Goal: Task Accomplishment & Management: Use online tool/utility

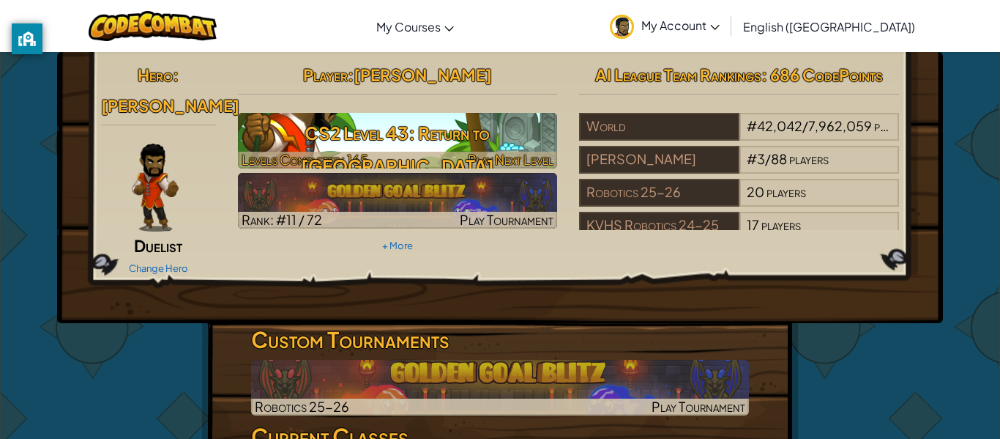
click at [329, 116] on img at bounding box center [398, 141] width 320 height 56
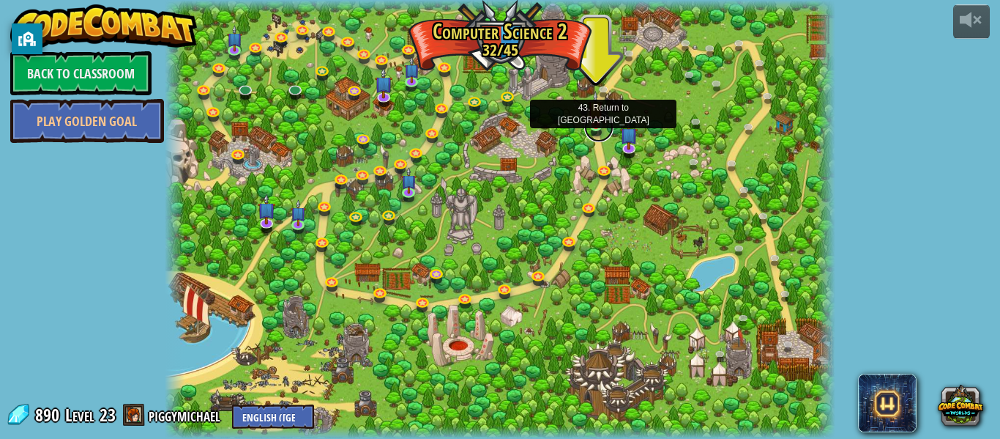
click at [593, 126] on link at bounding box center [598, 127] width 29 height 29
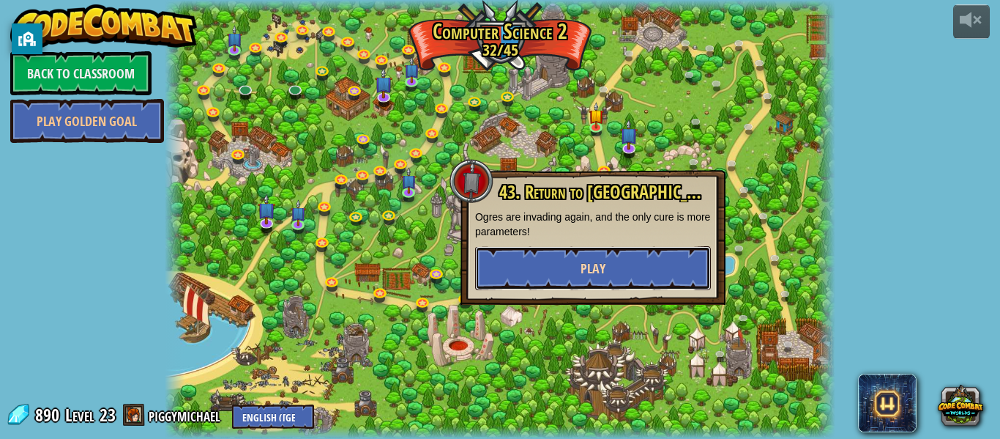
click at [576, 261] on button "Play" at bounding box center [593, 268] width 236 height 44
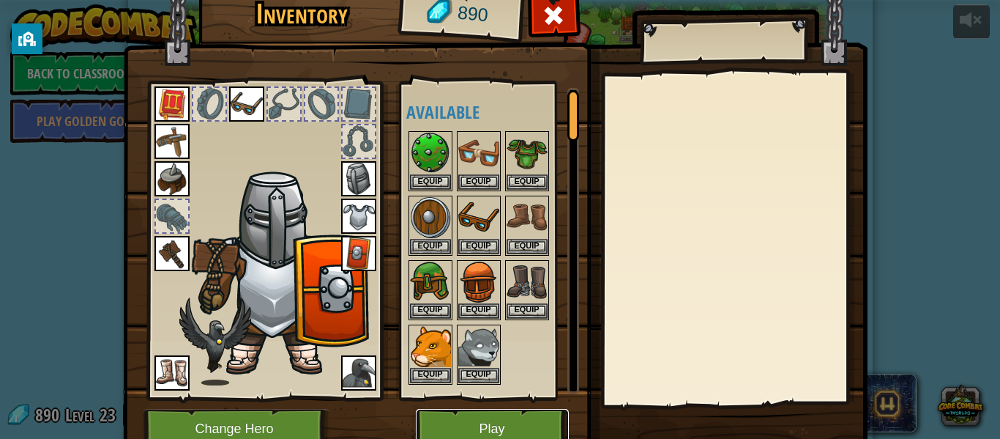
click at [459, 414] on button "Play" at bounding box center [492, 429] width 153 height 40
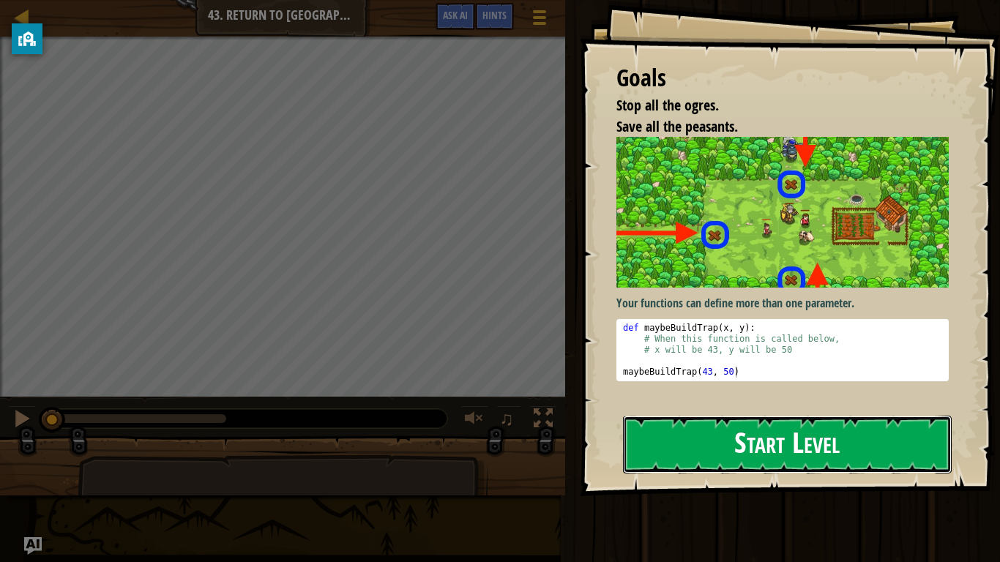
click at [722, 428] on button "Start Level" at bounding box center [787, 445] width 329 height 58
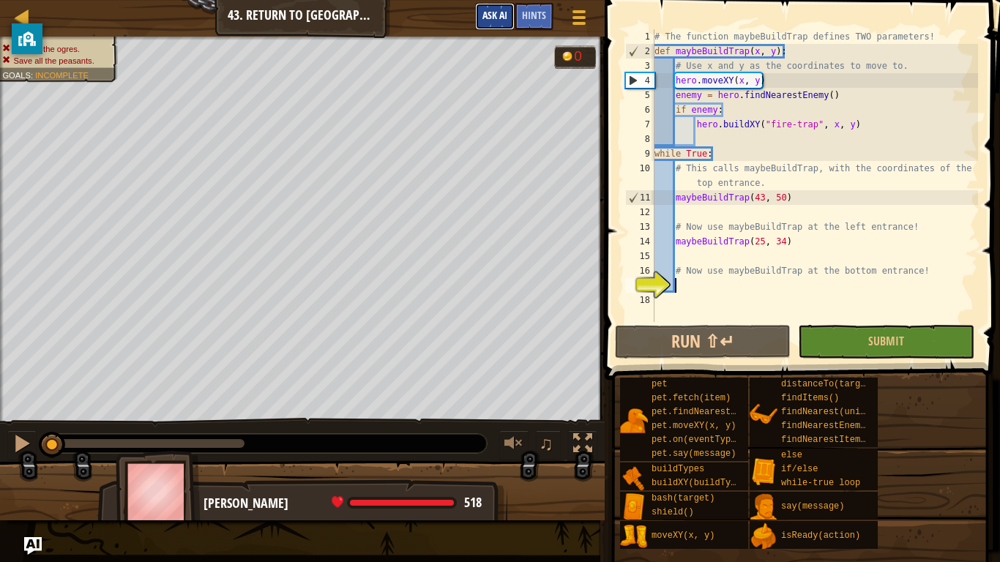
click at [511, 15] on button "Ask AI" at bounding box center [495, 16] width 40 height 27
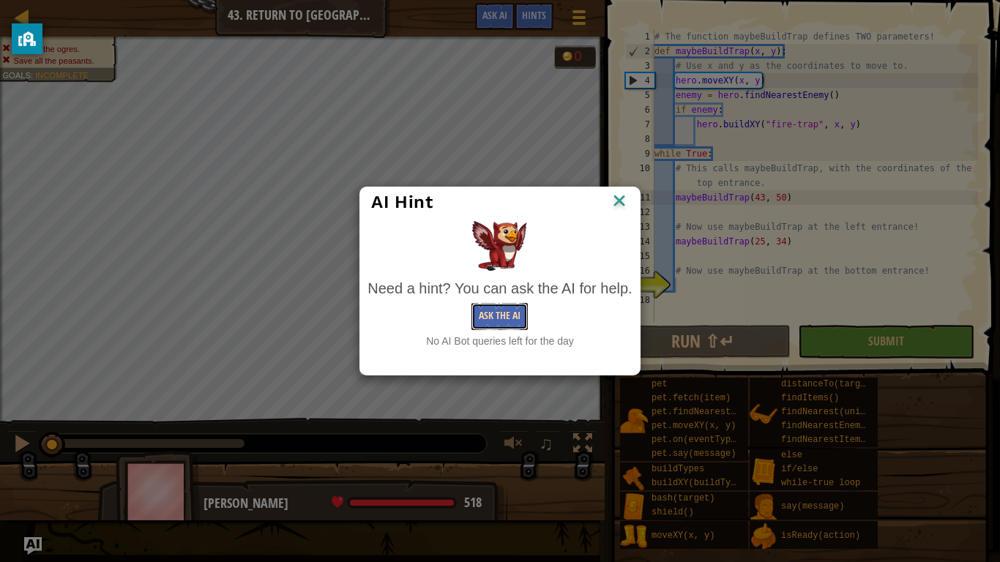
click at [494, 305] on button "Ask the AI" at bounding box center [500, 316] width 56 height 27
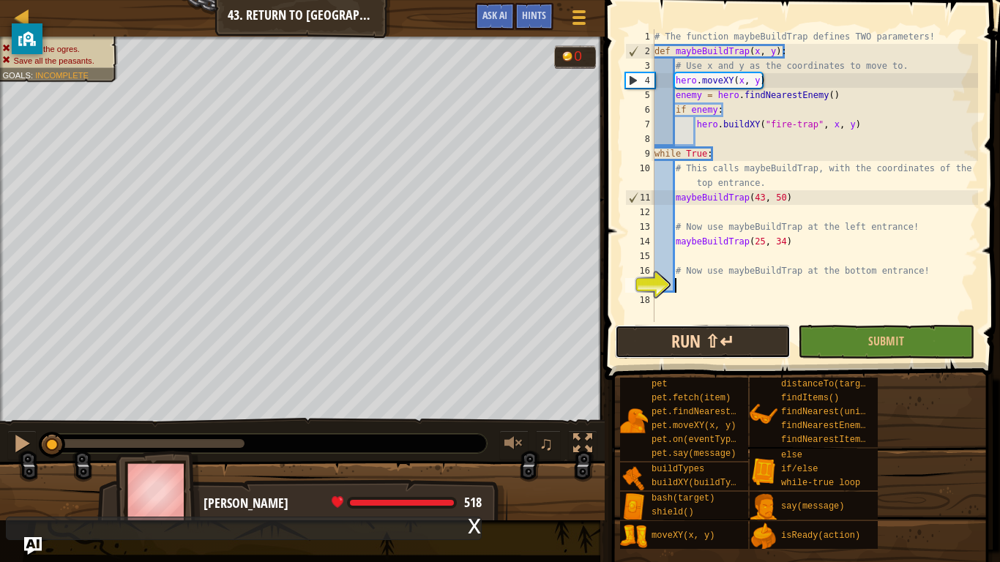
click at [687, 348] on button "Run ⇧↵" at bounding box center [703, 342] width 176 height 34
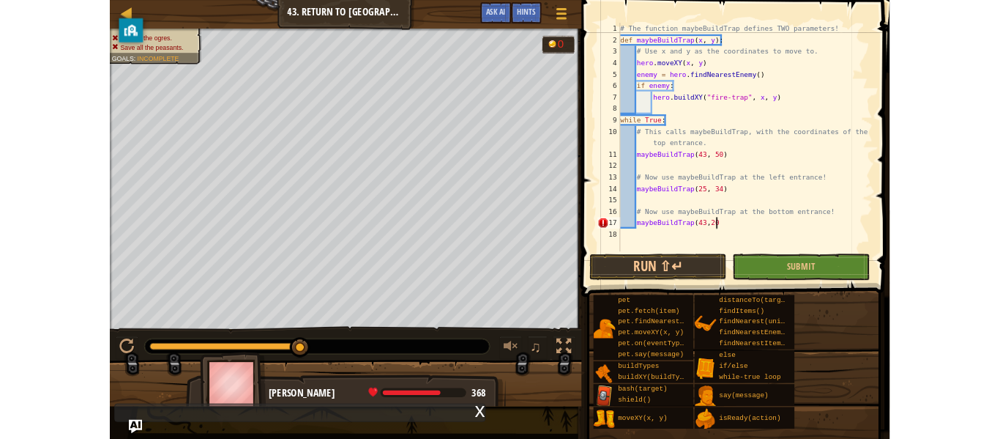
scroll to position [7, 18]
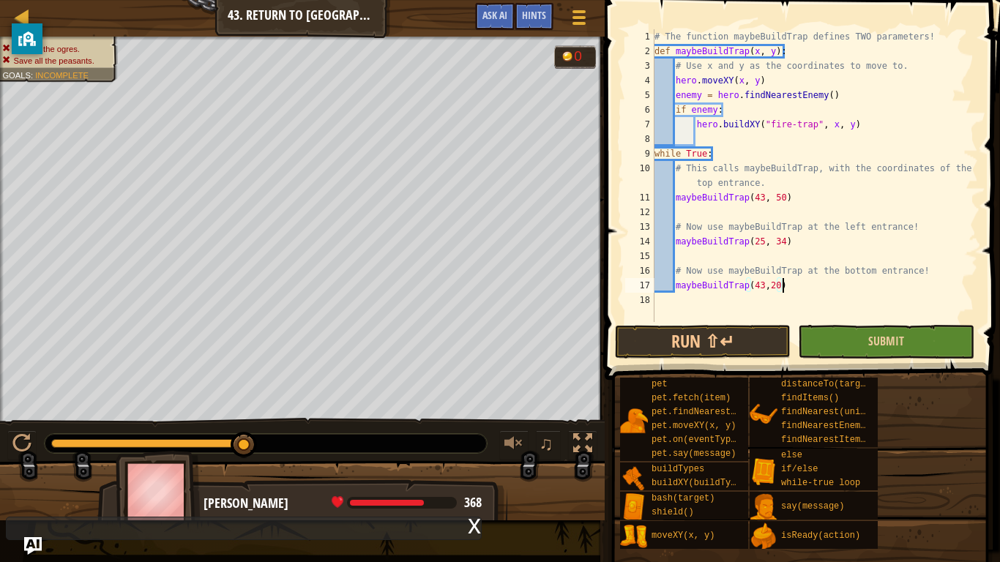
type textarea "maybeBuildTrap(43,20)"
click at [860, 330] on button "Submit" at bounding box center [886, 342] width 176 height 34
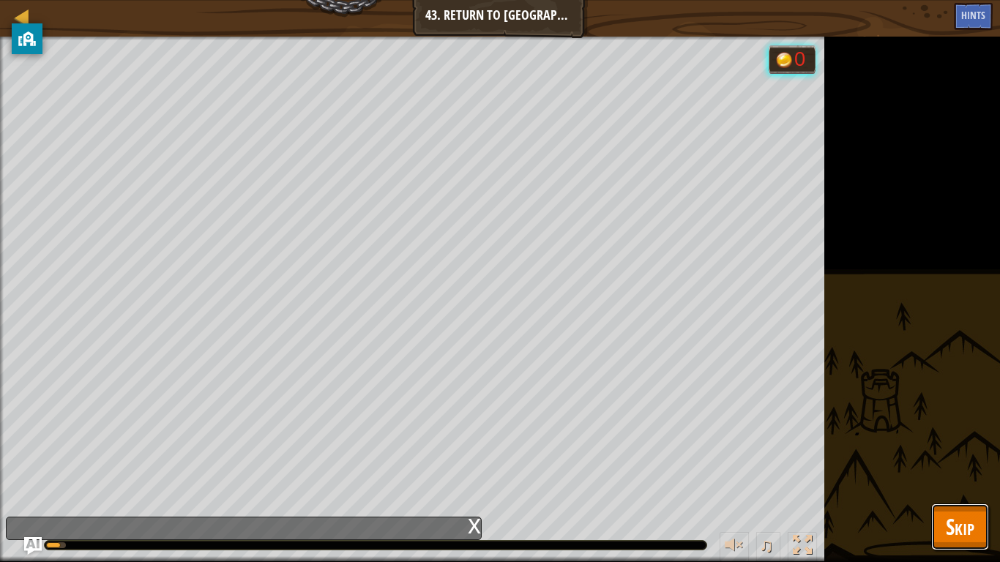
click at [966, 438] on span "Skip" at bounding box center [960, 527] width 29 height 30
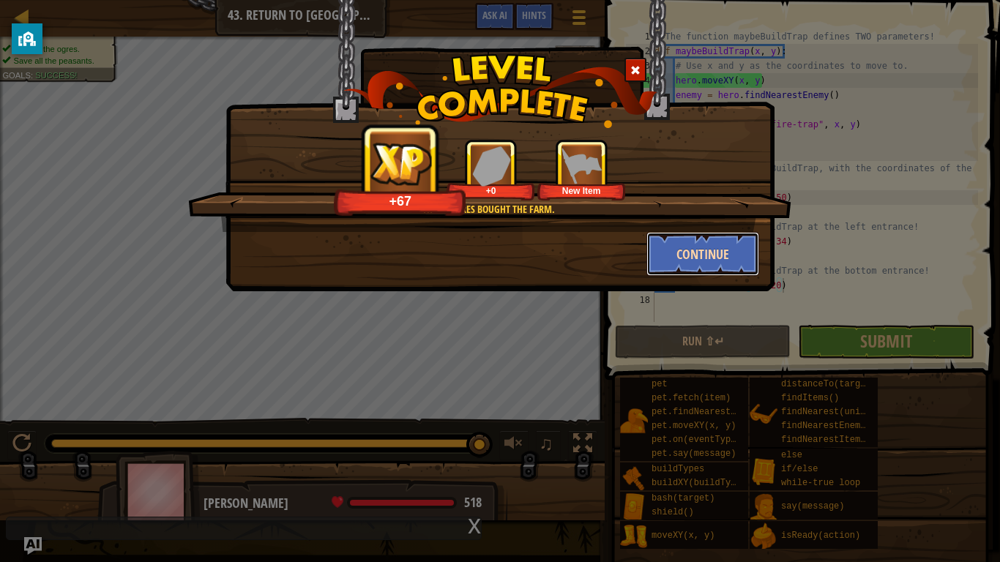
click at [709, 254] on button "Continue" at bounding box center [703, 254] width 113 height 44
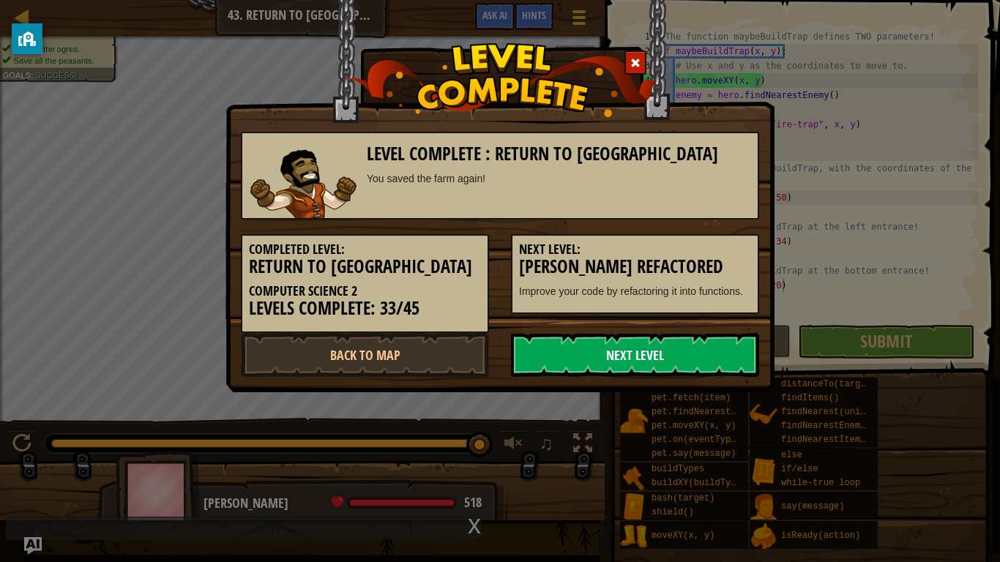
click at [680, 360] on link "Next Level" at bounding box center [635, 355] width 248 height 44
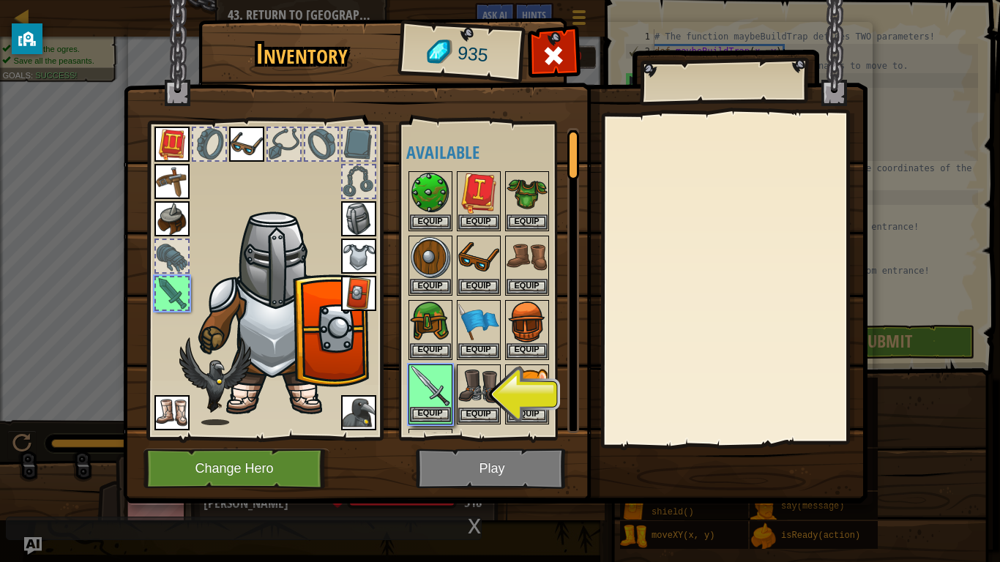
click at [435, 405] on img at bounding box center [430, 386] width 41 height 41
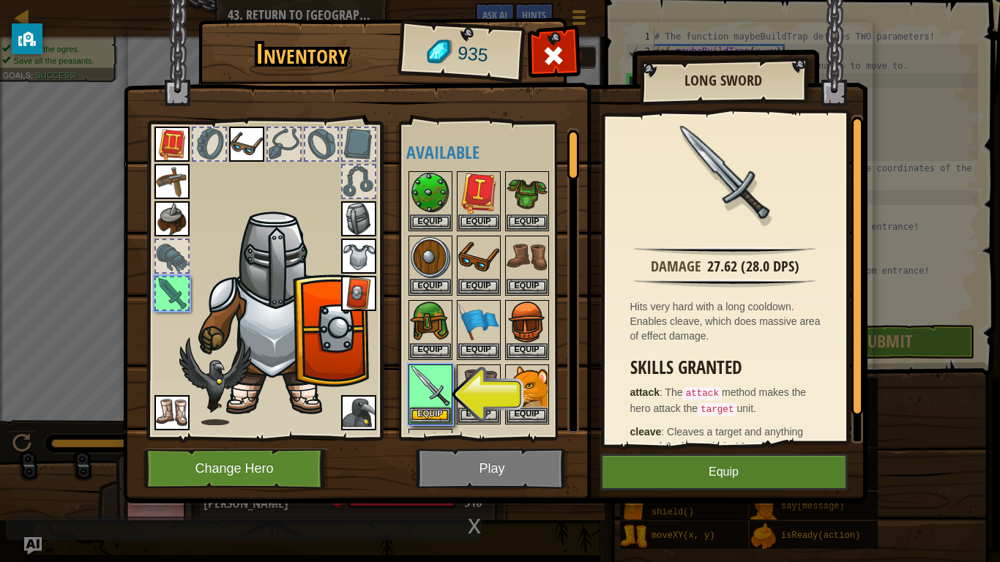
click at [464, 438] on img at bounding box center [495, 238] width 745 height 532
click at [431, 415] on button "Equip" at bounding box center [430, 414] width 41 height 15
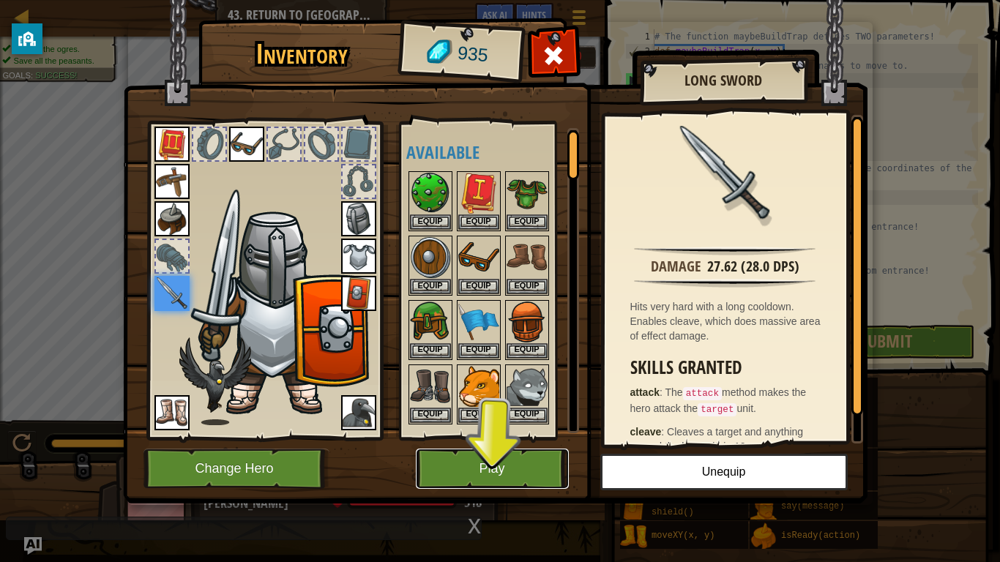
click at [519, 438] on button "Play" at bounding box center [492, 469] width 153 height 40
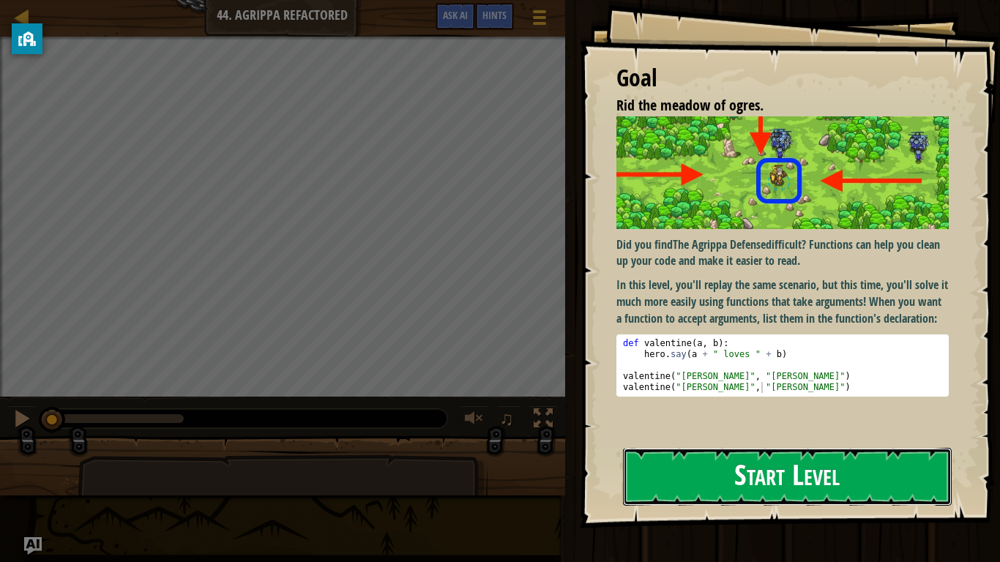
click at [762, 438] on button "Start Level" at bounding box center [787, 477] width 329 height 58
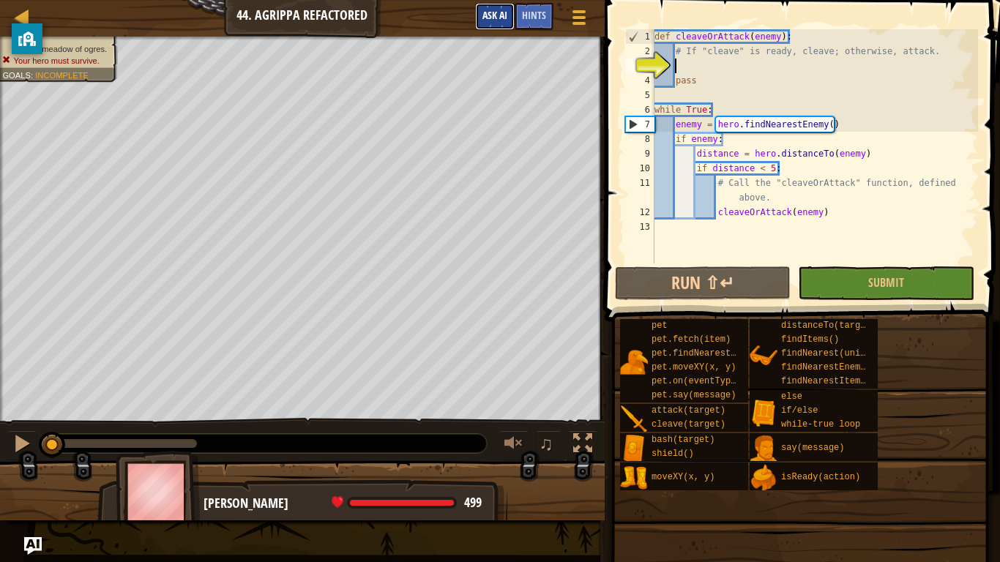
click at [503, 14] on span "Ask AI" at bounding box center [495, 15] width 25 height 14
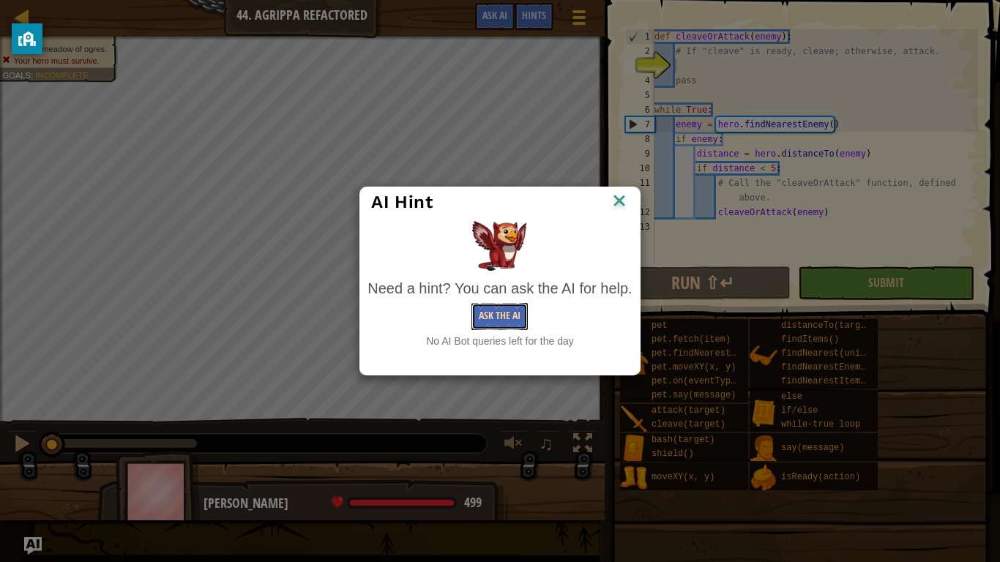
click at [486, 307] on button "Ask the AI" at bounding box center [500, 316] width 56 height 27
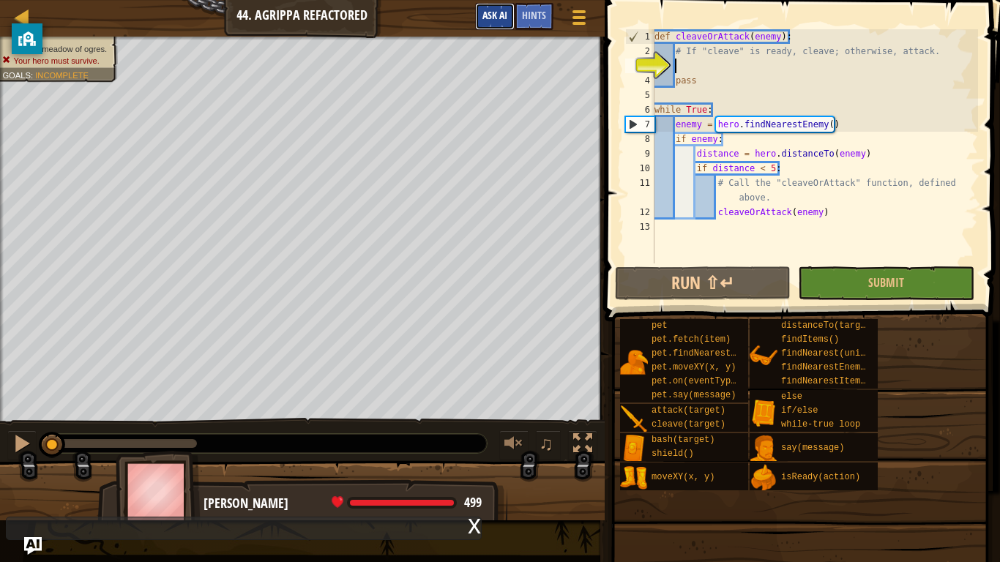
click at [507, 3] on button "Ask AI" at bounding box center [495, 16] width 40 height 27
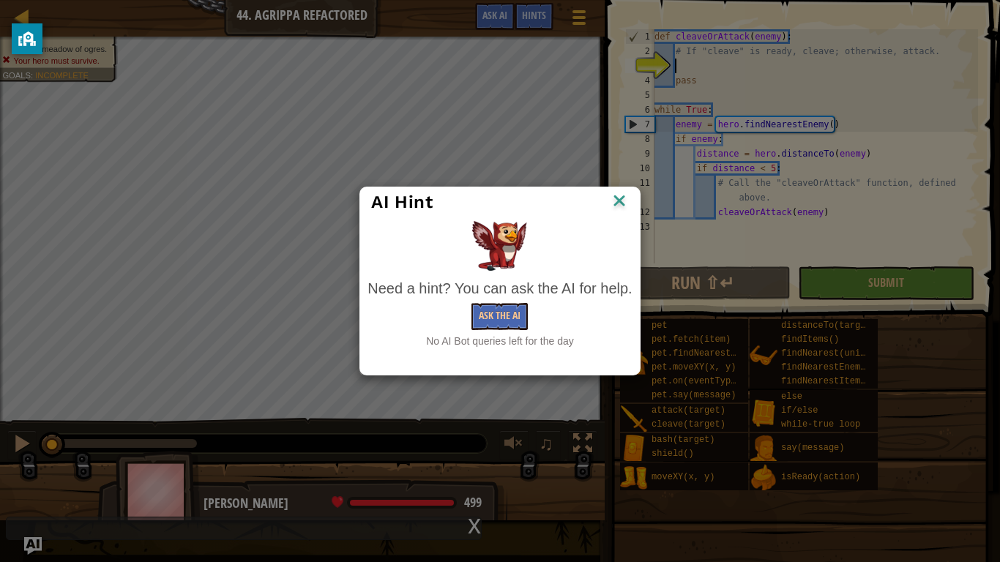
click at [614, 205] on img at bounding box center [619, 202] width 19 height 22
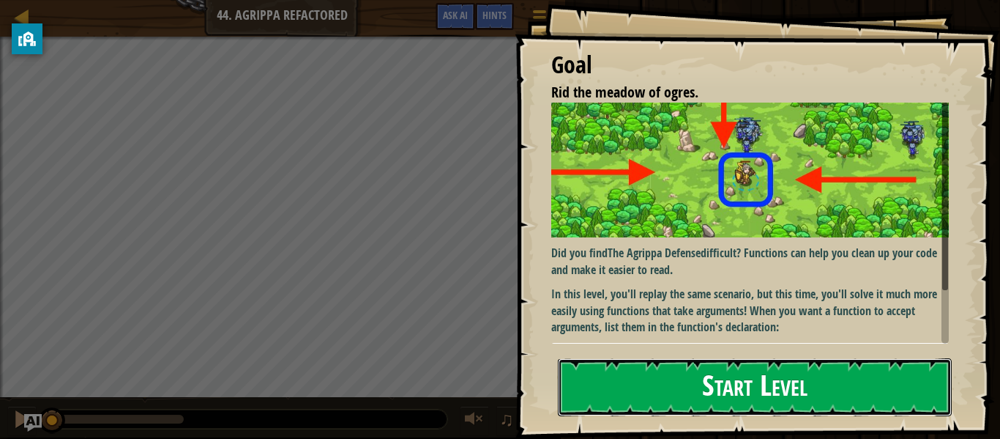
click at [609, 379] on button "Start Level" at bounding box center [755, 387] width 394 height 58
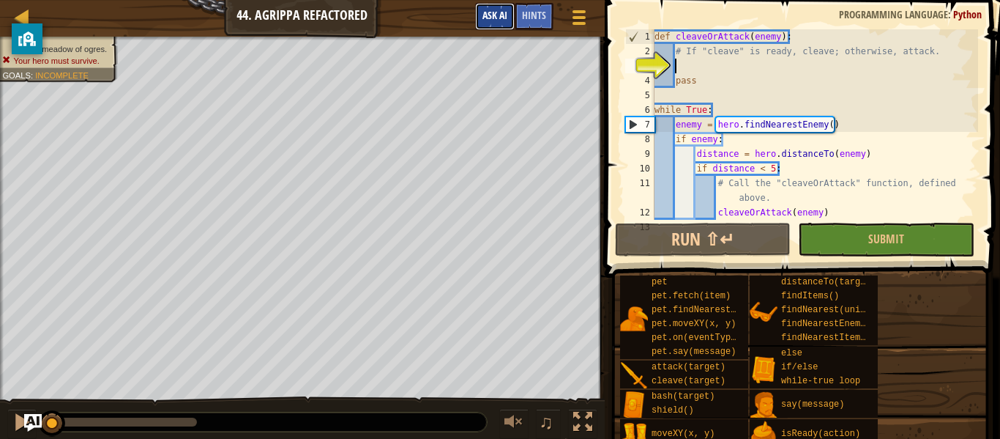
click at [485, 26] on button "Ask AI" at bounding box center [495, 16] width 40 height 27
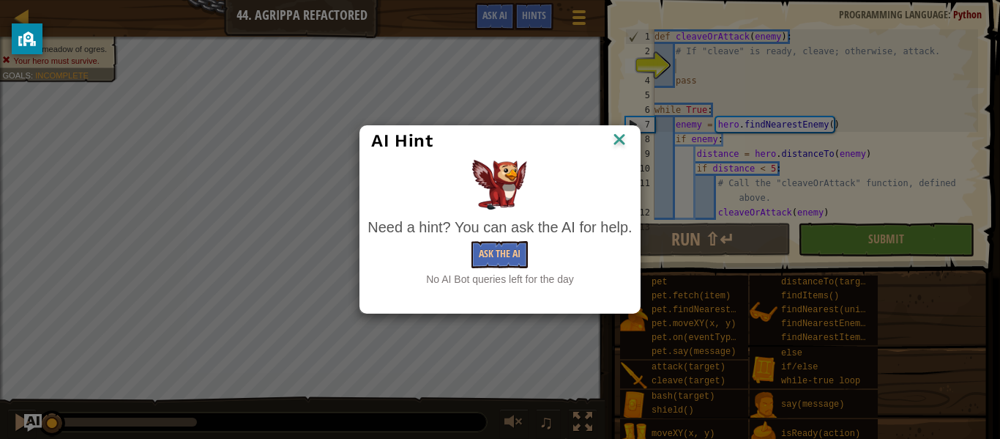
click at [609, 142] on div "AI Hint" at bounding box center [499, 141] width 257 height 22
click at [615, 140] on img at bounding box center [619, 141] width 19 height 22
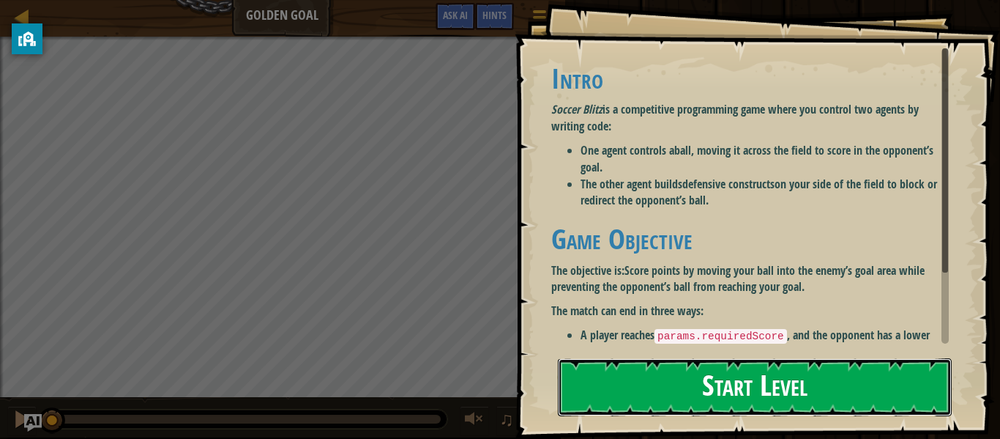
click at [749, 362] on button "Start Level" at bounding box center [755, 387] width 394 height 58
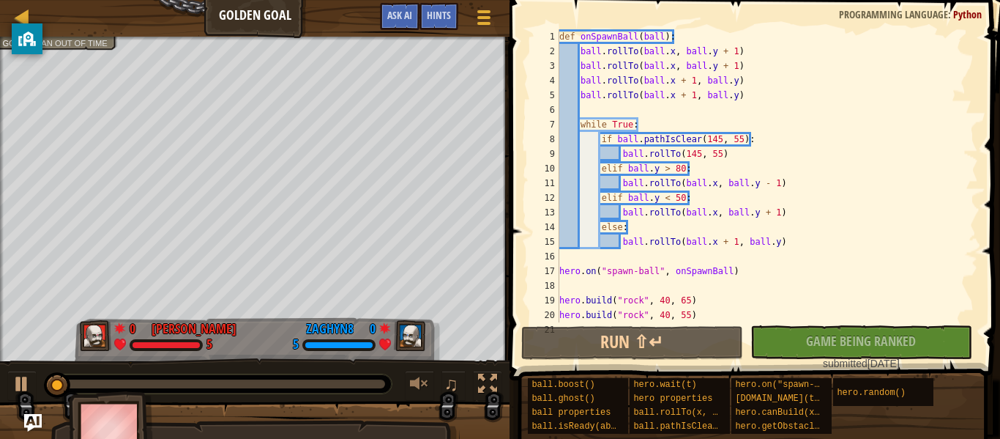
click at [624, 227] on div "def onSpawnBall ( ball ) : ball . rollTo ( ball . x , ball . y + 1 ) ball . rol…" at bounding box center [768, 190] width 422 height 322
type textarea "else:"
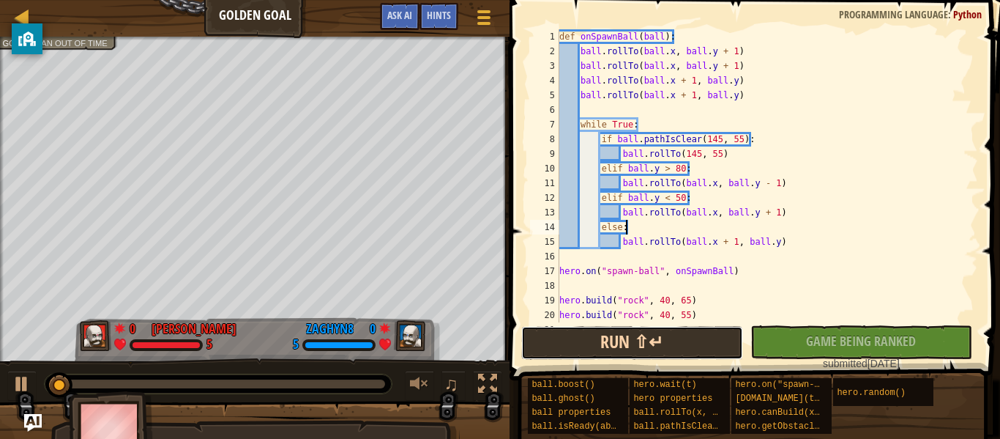
click at [647, 352] on button "Run ⇧↵" at bounding box center [632, 343] width 222 height 34
click at [647, 353] on button "Run ⇧↵" at bounding box center [632, 343] width 222 height 34
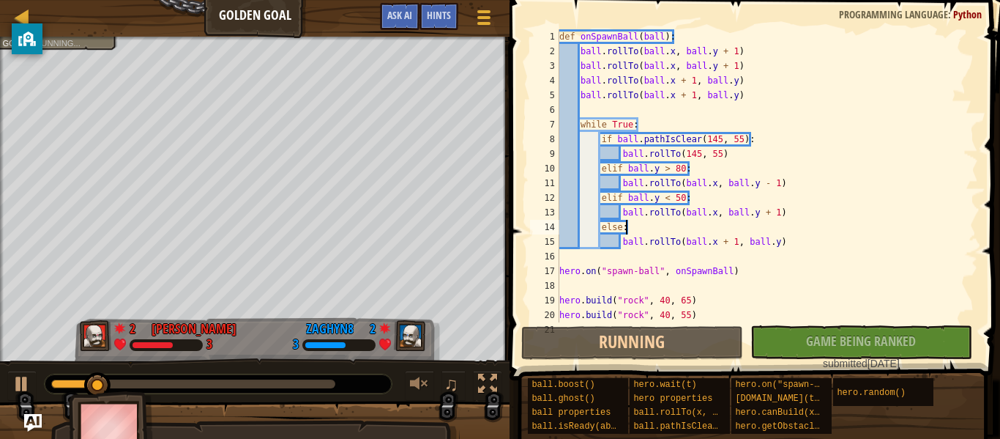
click at [380, 392] on div at bounding box center [218, 383] width 347 height 19
click at [20, 13] on div at bounding box center [22, 17] width 18 height 18
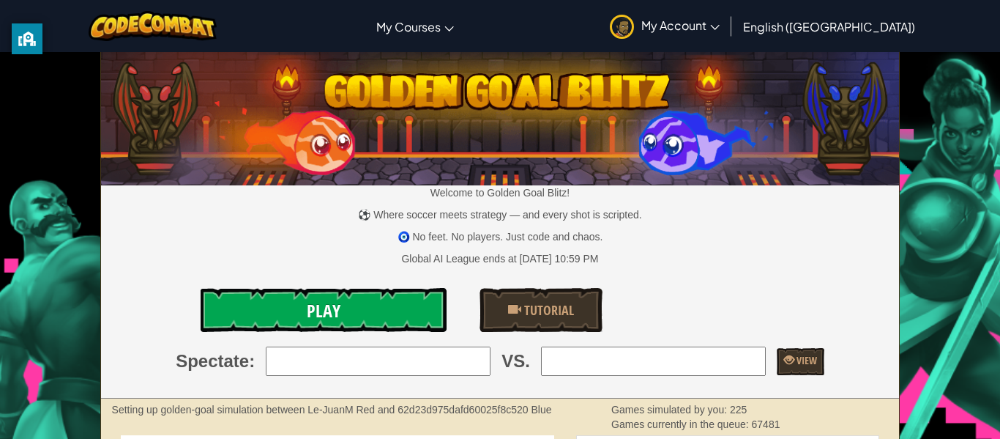
click at [390, 302] on link "Play" at bounding box center [324, 310] width 246 height 44
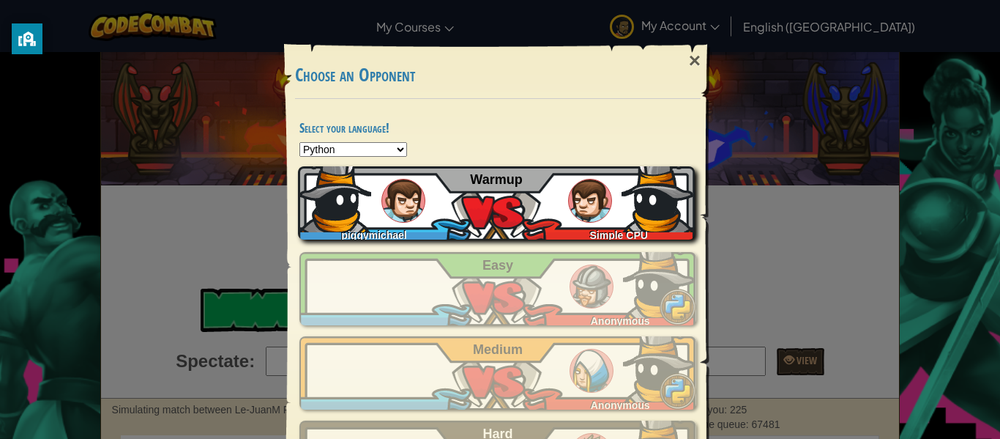
scroll to position [85, 0]
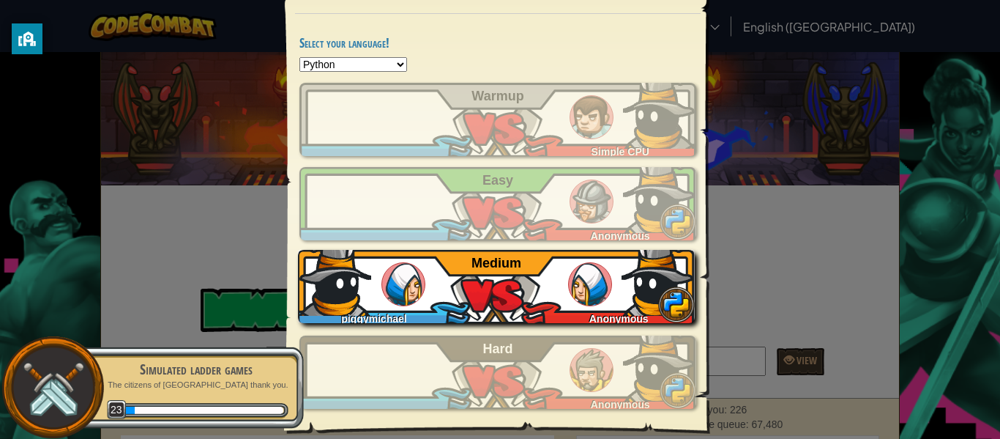
click at [567, 321] on div "Anonymous" at bounding box center [615, 315] width 159 height 15
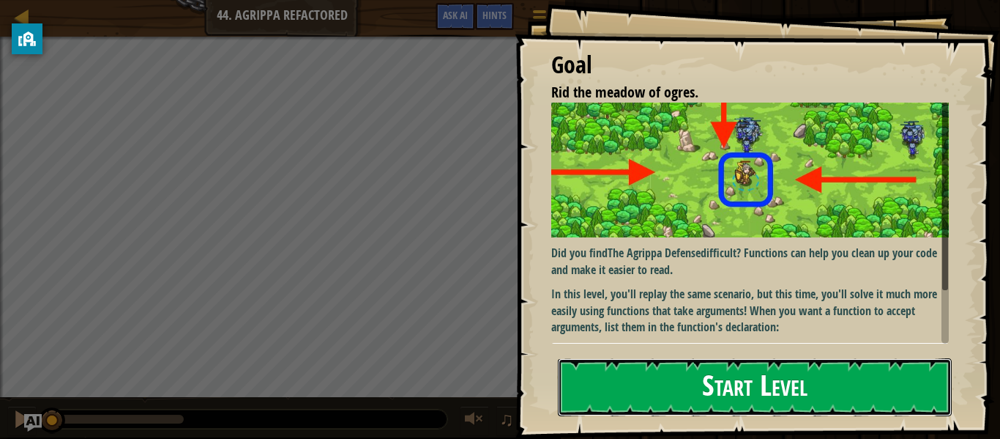
click at [718, 384] on button "Start Level" at bounding box center [755, 387] width 394 height 58
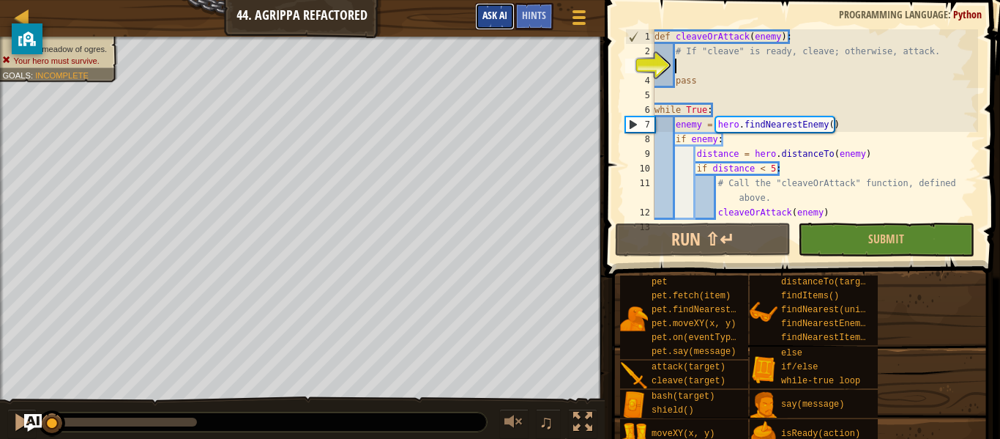
click at [485, 10] on span "Ask AI" at bounding box center [495, 15] width 25 height 14
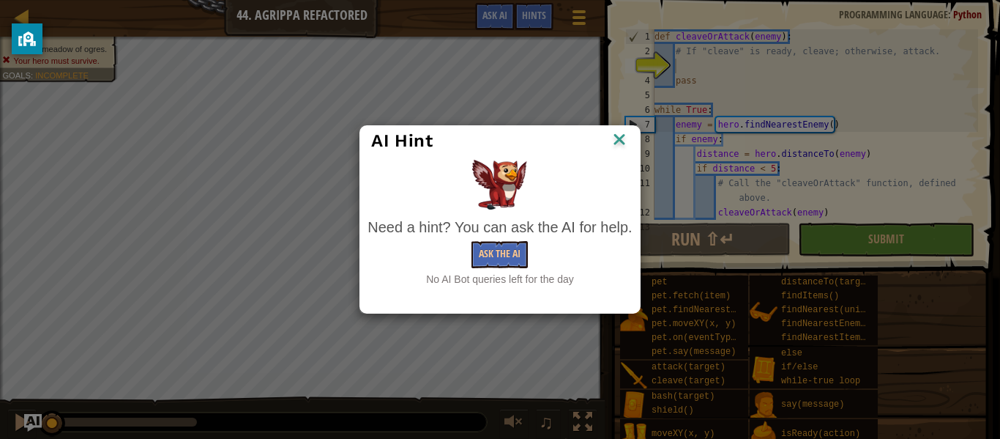
click at [480, 226] on div "Need a hint? You can ask the AI for help." at bounding box center [500, 227] width 264 height 21
click at [505, 261] on button "Ask the AI" at bounding box center [500, 254] width 56 height 27
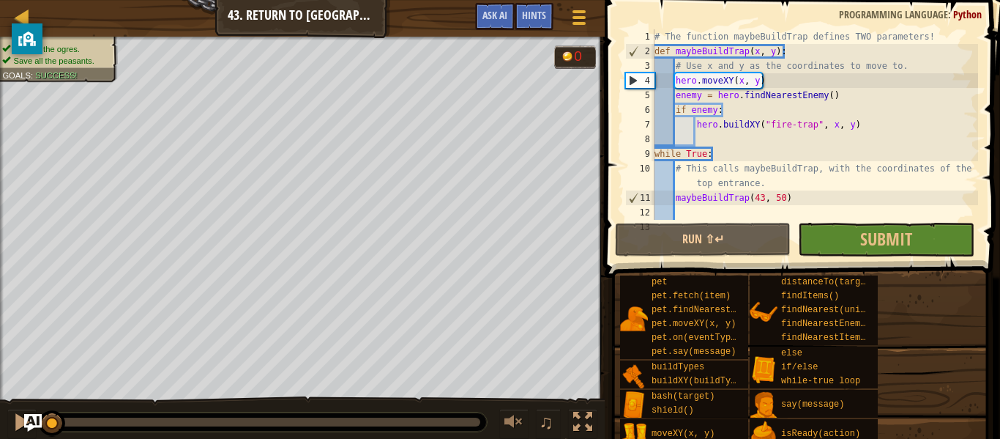
click at [479, 40] on div at bounding box center [302, 39] width 605 height 4
click at [491, 23] on button "Ask AI" at bounding box center [495, 16] width 40 height 27
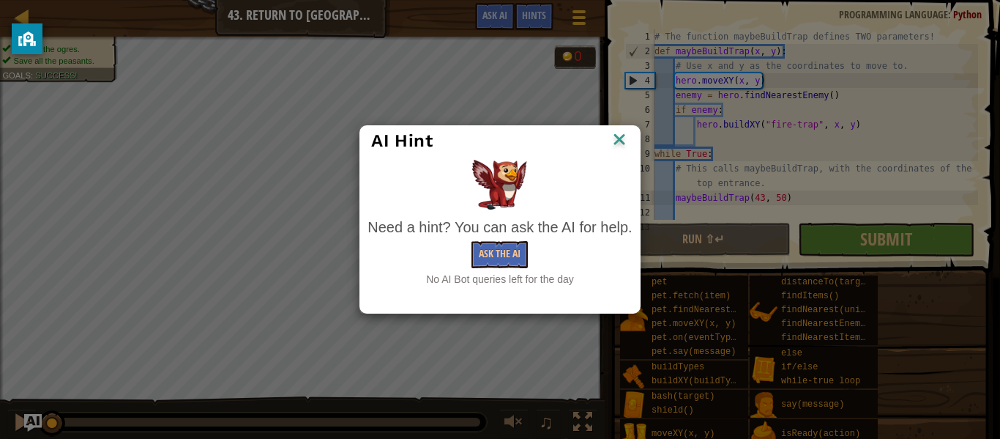
click at [615, 130] on img at bounding box center [619, 141] width 19 height 22
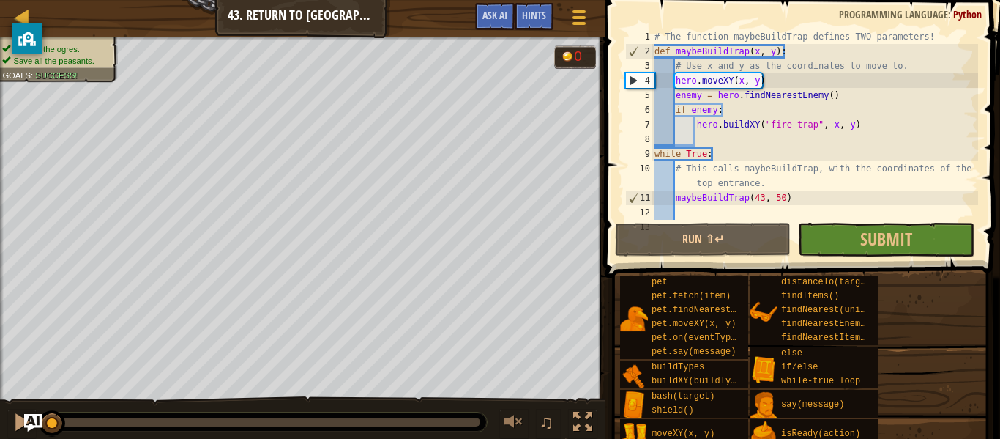
click at [709, 207] on div "# The function maybeBuildTrap defines TWO parameters! def maybeBuildTrap ( x , …" at bounding box center [815, 139] width 327 height 220
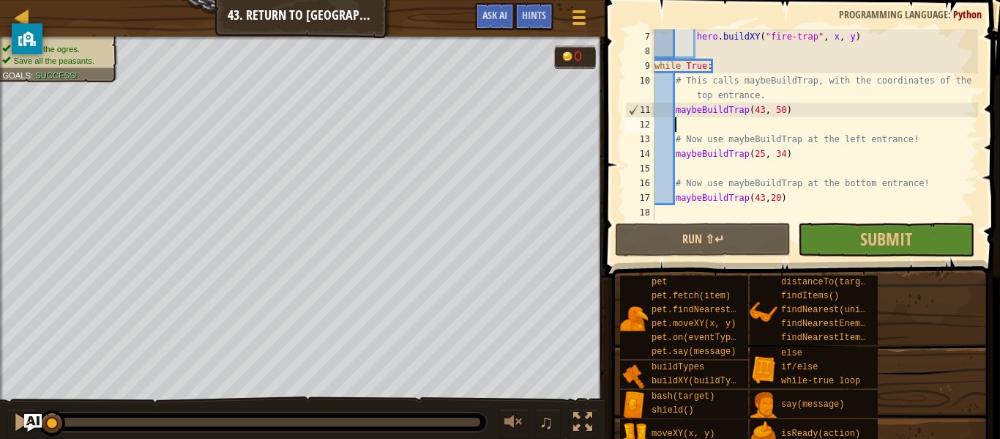
scroll to position [88, 0]
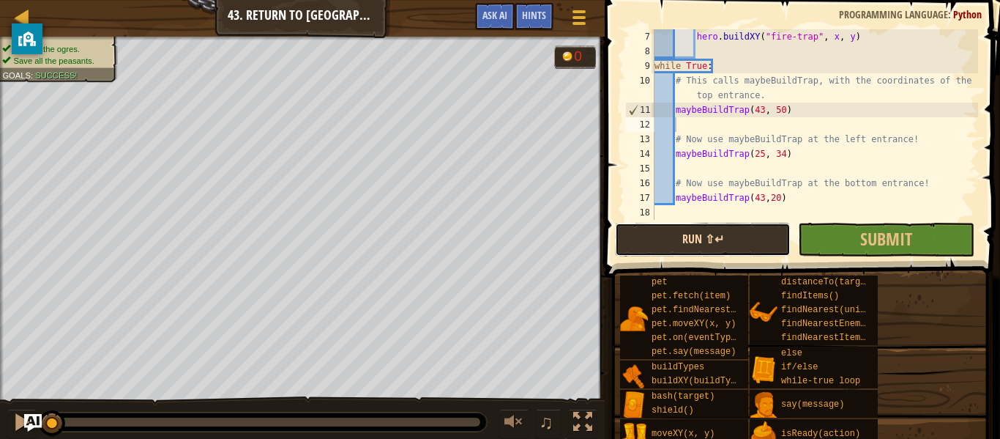
click at [718, 247] on button "Run ⇧↵" at bounding box center [703, 240] width 176 height 34
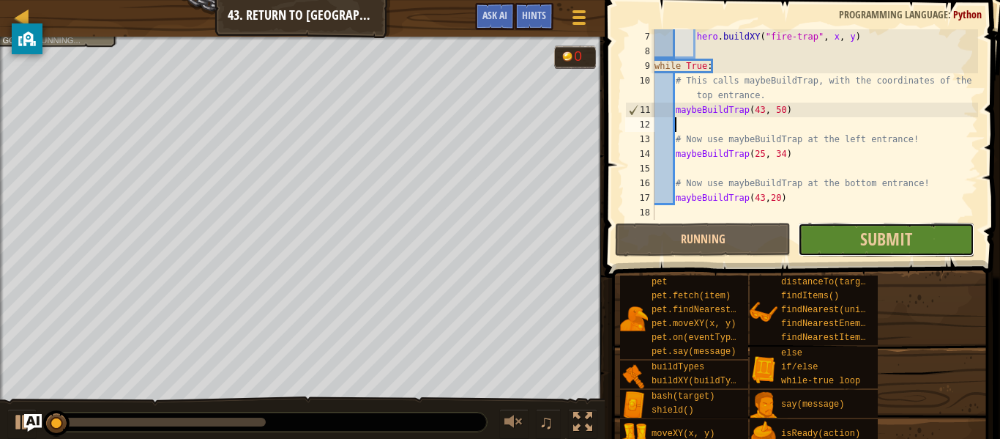
click at [835, 242] on button "Submit" at bounding box center [886, 240] width 176 height 34
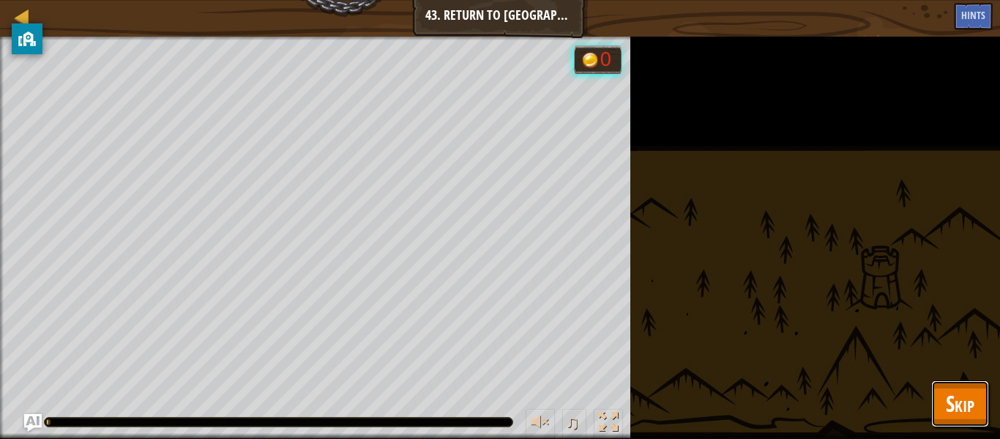
click at [953, 413] on span "Skip" at bounding box center [960, 403] width 29 height 30
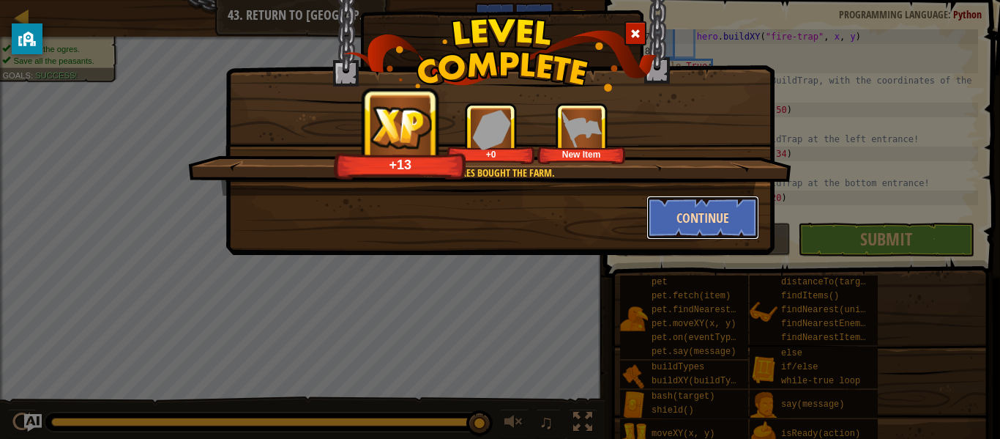
click at [717, 206] on button "Continue" at bounding box center [703, 218] width 113 height 44
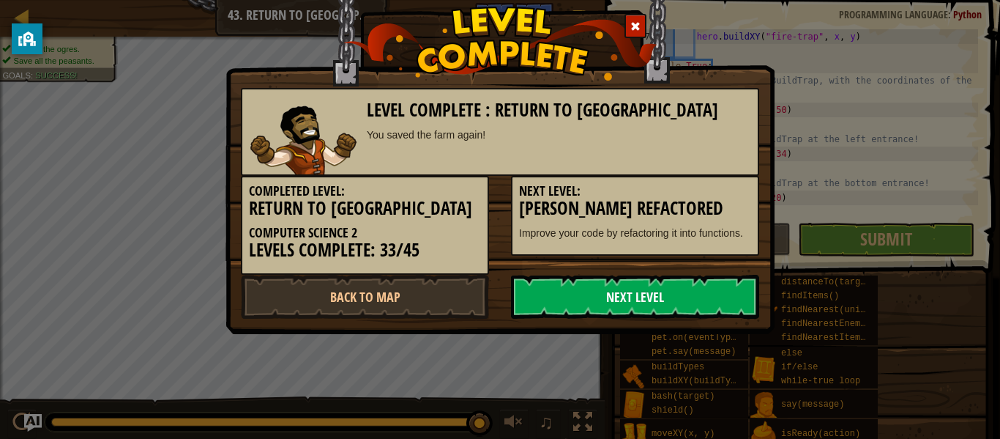
click at [516, 299] on link "Next Level" at bounding box center [635, 297] width 248 height 44
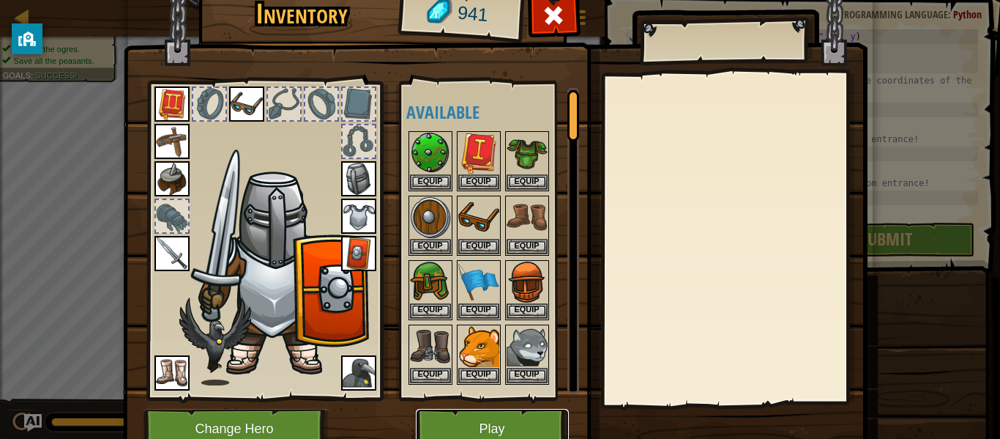
click at [513, 421] on button "Play" at bounding box center [492, 429] width 153 height 40
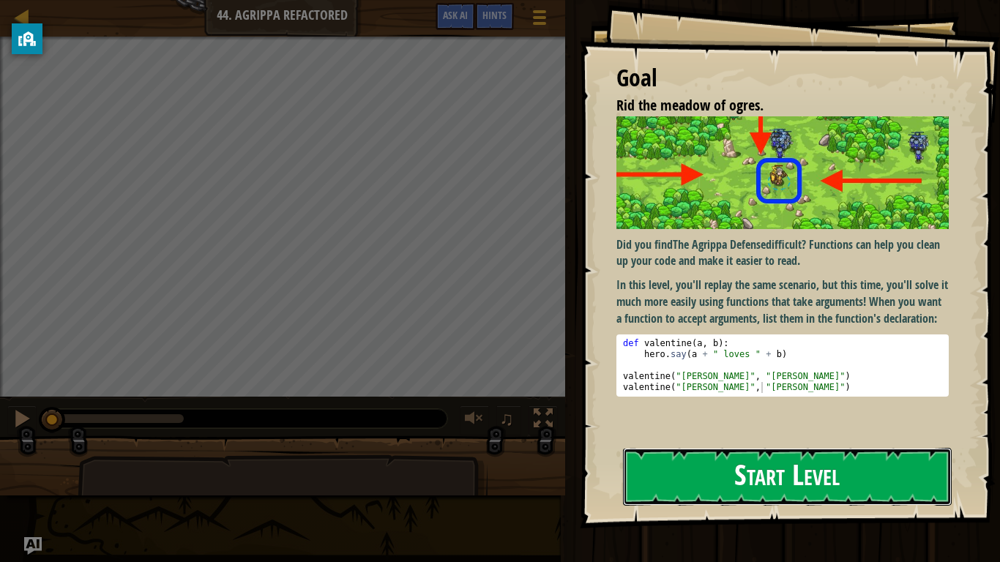
click at [711, 438] on button "Start Level" at bounding box center [787, 477] width 329 height 58
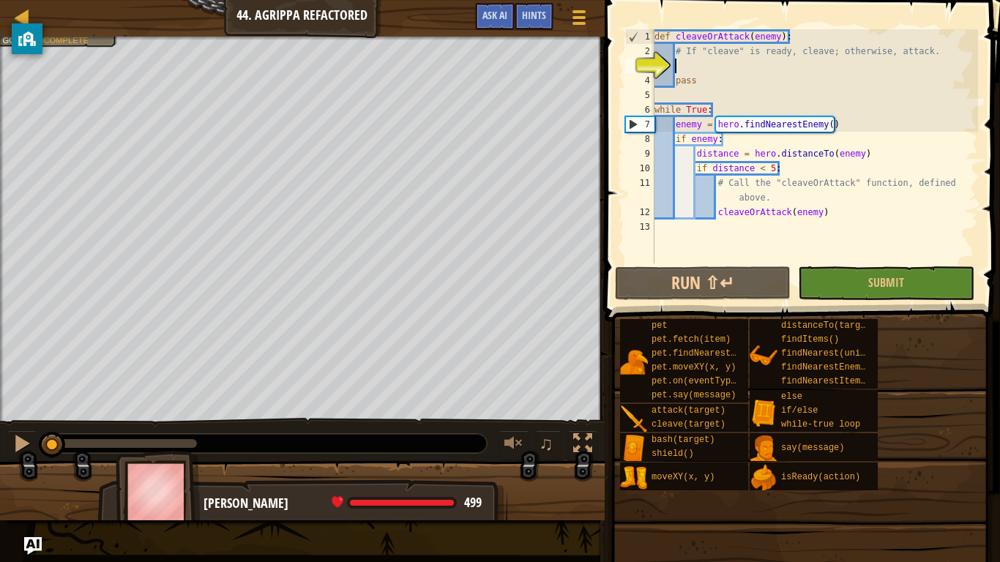
click at [493, 0] on div "Map Computer Science 2 44. Agrippa Refactored Game Menu Done Hints Ask AI" at bounding box center [302, 18] width 605 height 37
click at [485, 10] on span "Ask AI" at bounding box center [495, 15] width 25 height 14
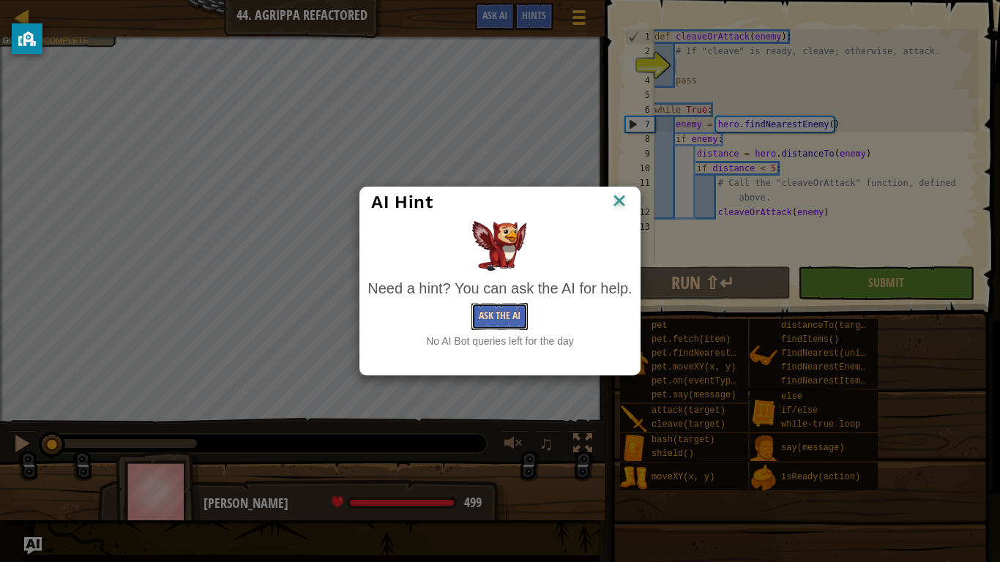
click at [524, 307] on button "Ask the AI" at bounding box center [500, 316] width 56 height 27
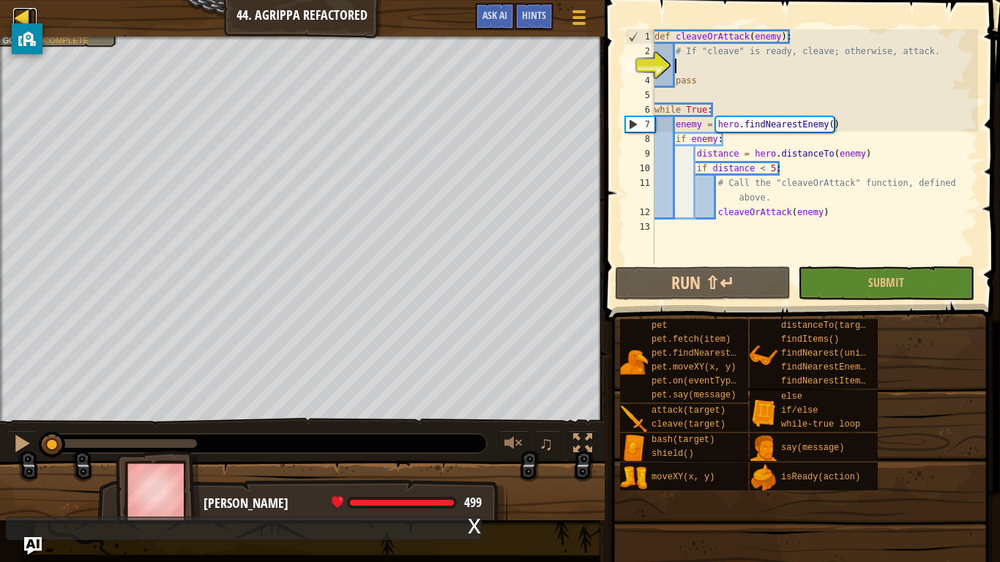
click at [23, 12] on div at bounding box center [22, 17] width 18 height 18
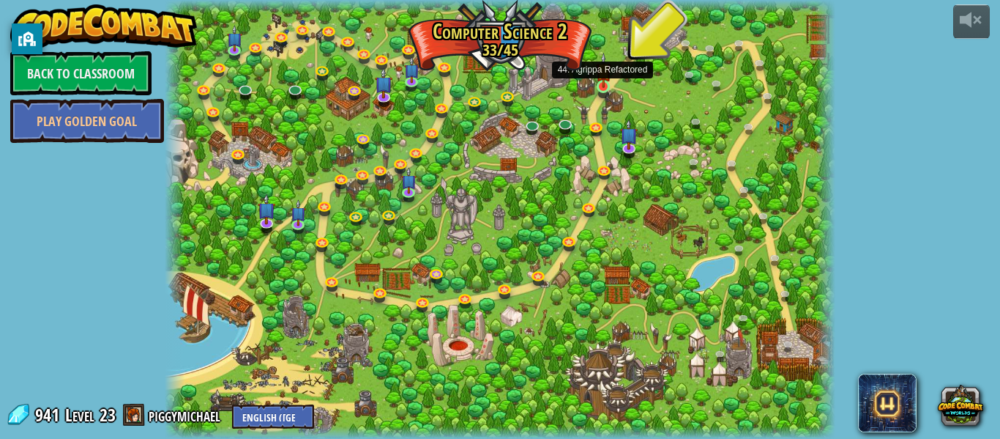
click at [596, 83] on img at bounding box center [603, 70] width 15 height 35
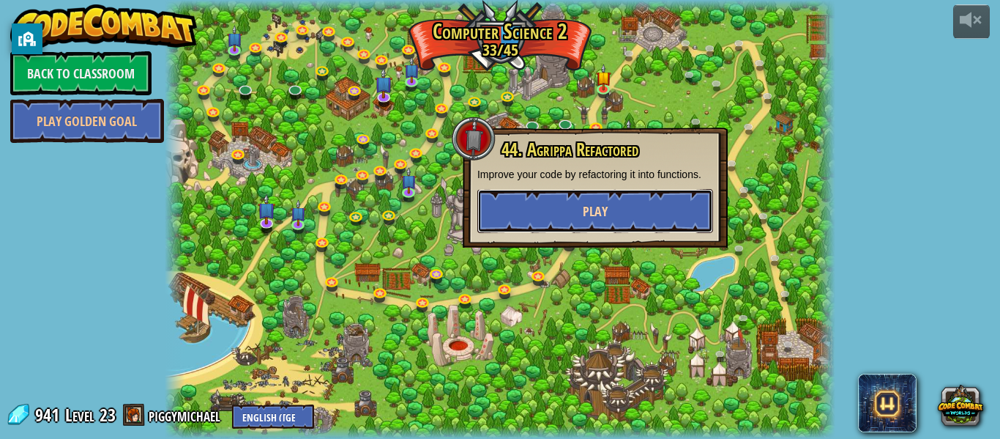
click at [617, 201] on button "Play" at bounding box center [595, 211] width 236 height 44
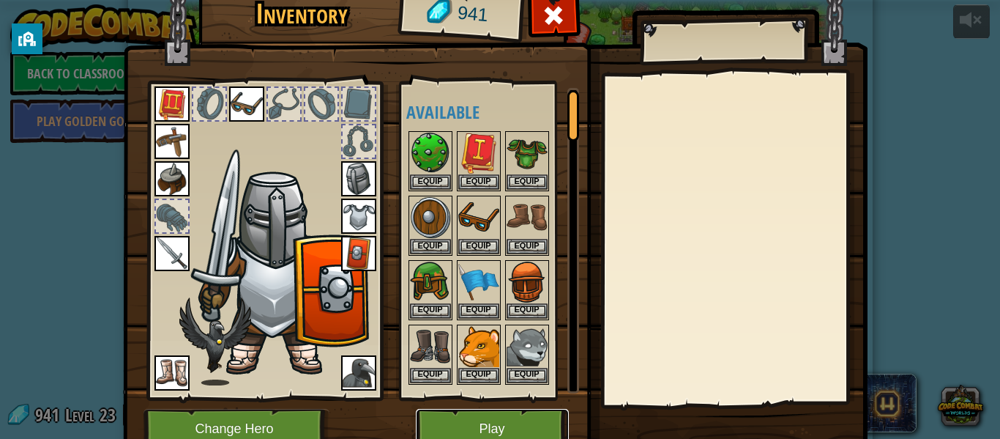
click at [546, 421] on button "Play" at bounding box center [492, 429] width 153 height 40
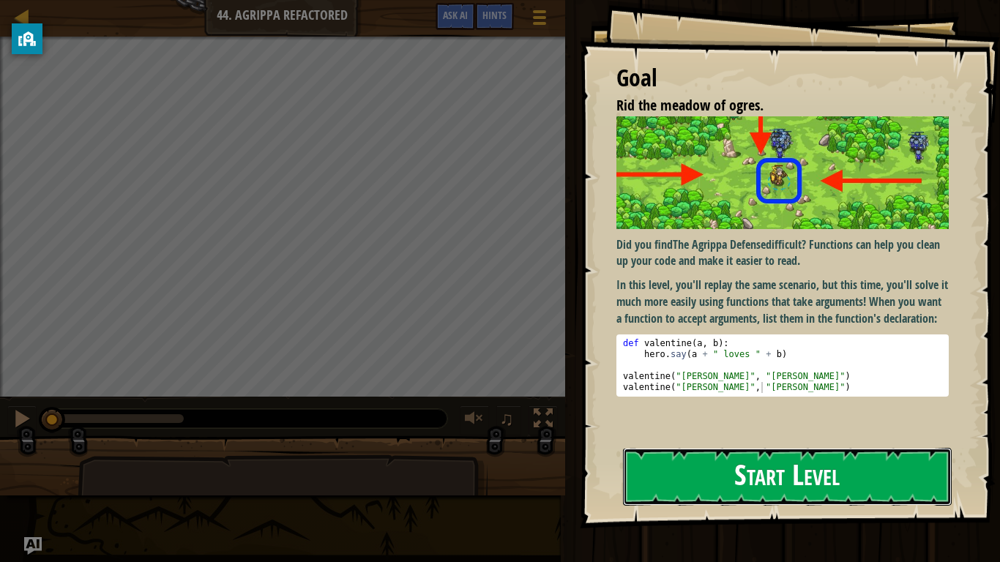
click at [694, 438] on button "Start Level" at bounding box center [787, 477] width 329 height 58
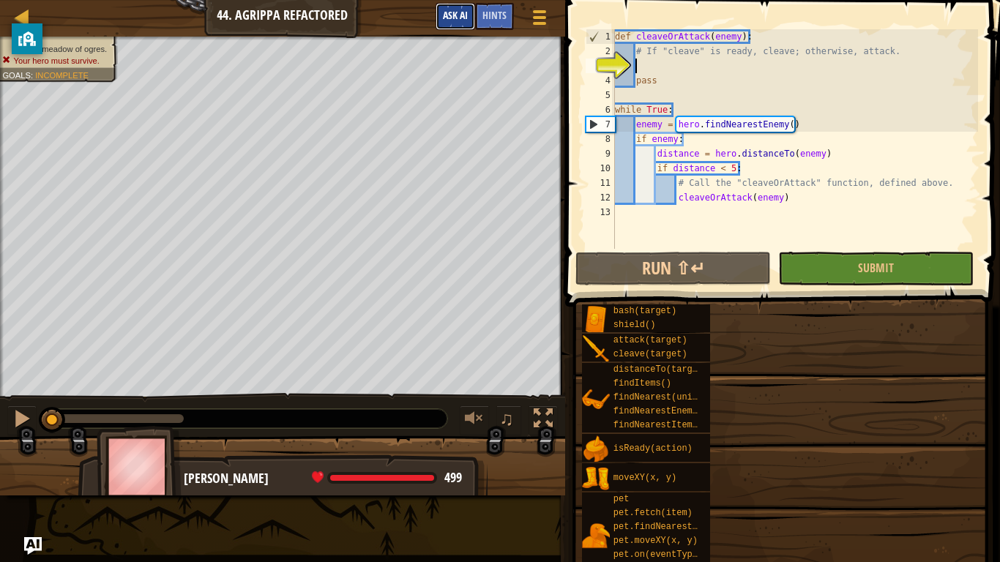
click at [447, 9] on span "Ask AI" at bounding box center [455, 15] width 25 height 14
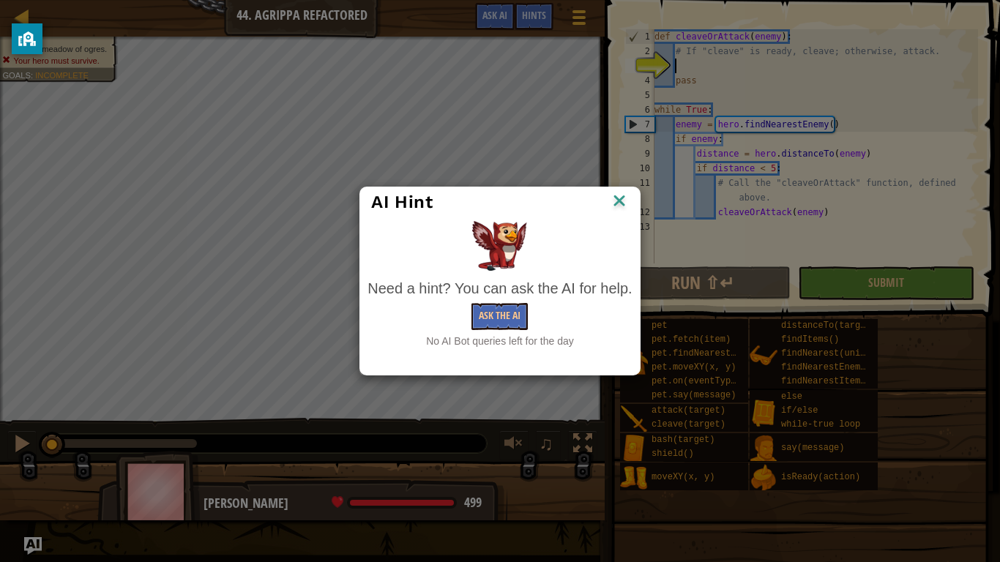
click at [626, 205] on img at bounding box center [619, 202] width 19 height 22
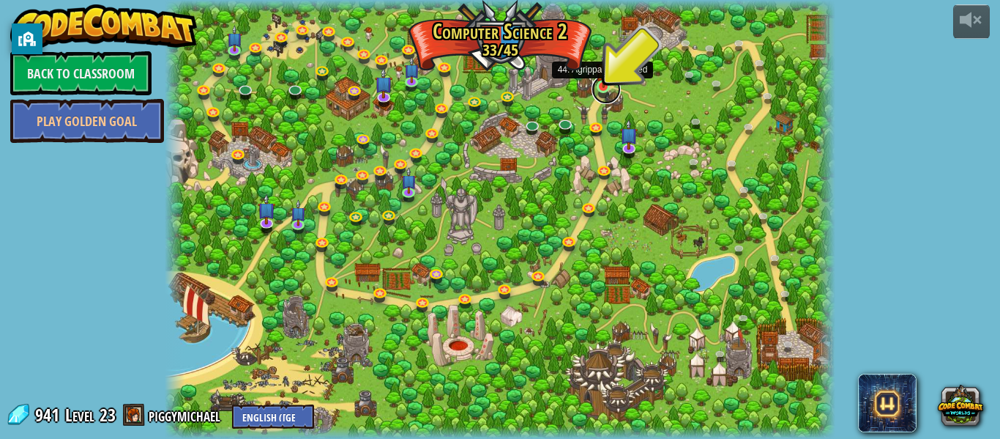
click at [604, 88] on link at bounding box center [606, 89] width 29 height 29
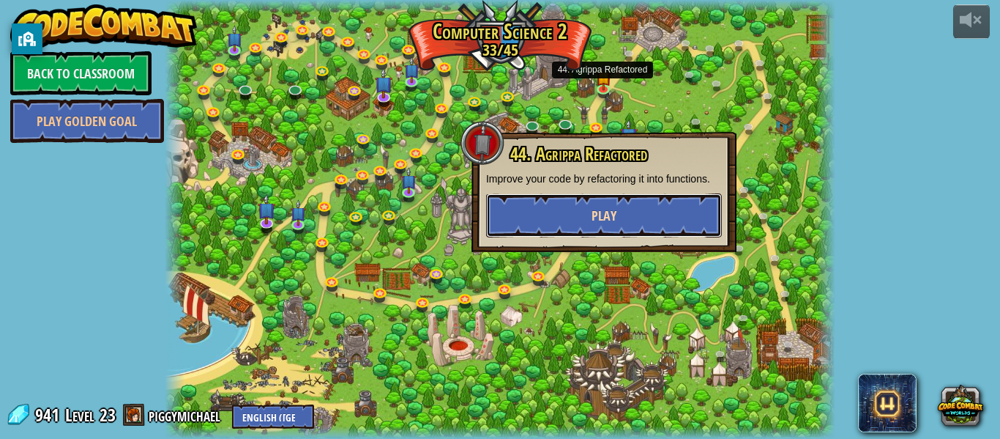
click at [572, 210] on button "Play" at bounding box center [604, 215] width 236 height 44
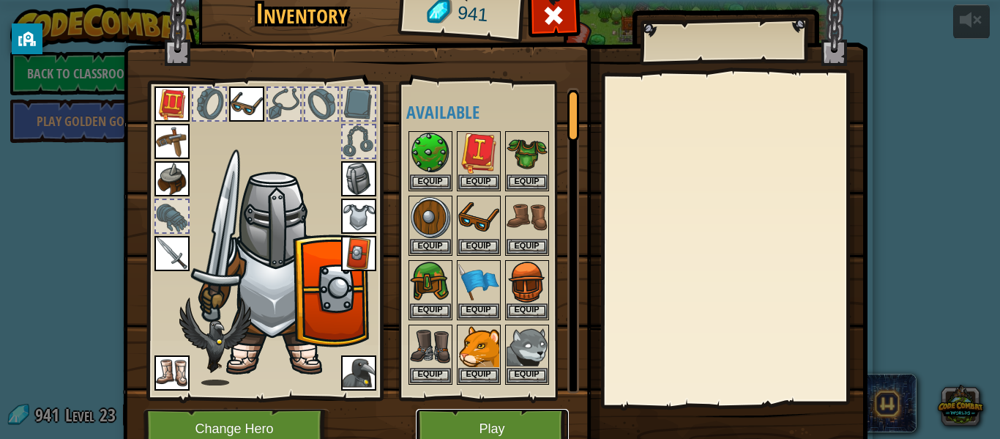
click at [483, 419] on button "Play" at bounding box center [492, 429] width 153 height 40
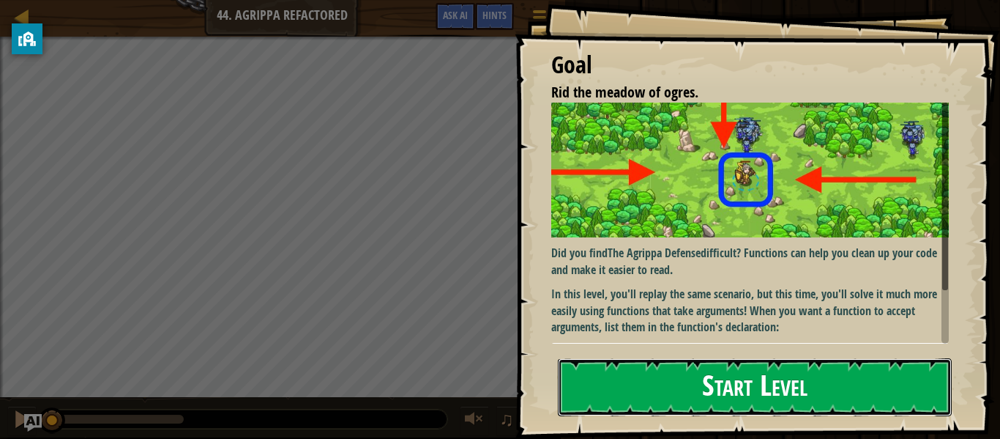
click at [728, 382] on button "Start Level" at bounding box center [755, 387] width 394 height 58
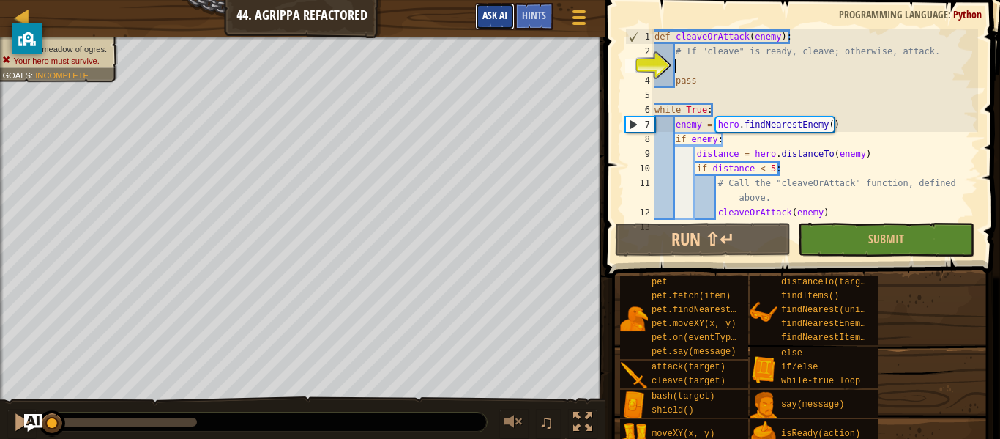
click at [483, 12] on span "Ask AI" at bounding box center [495, 15] width 25 height 14
